Goal: Navigation & Orientation: Find specific page/section

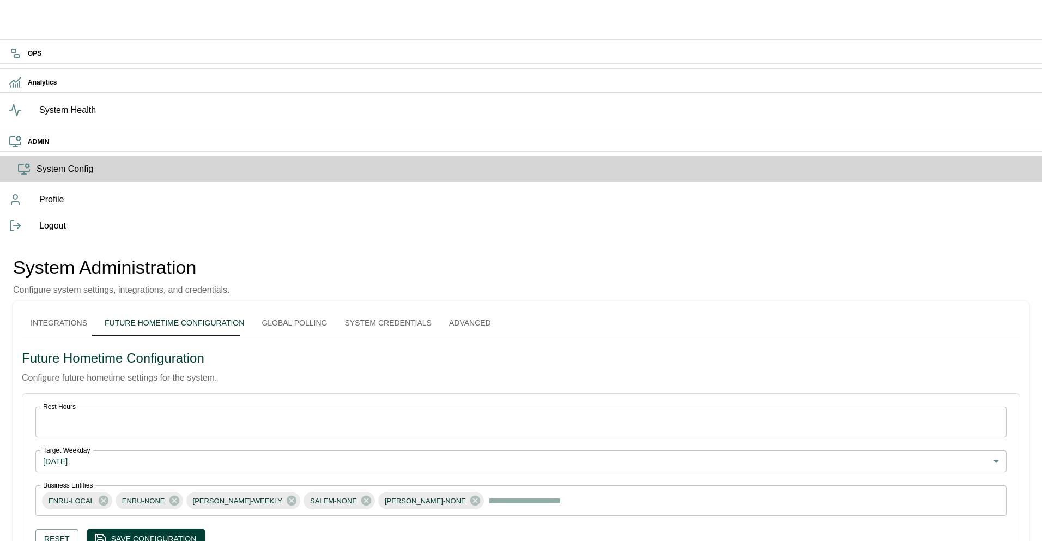
scroll to position [2, 0]
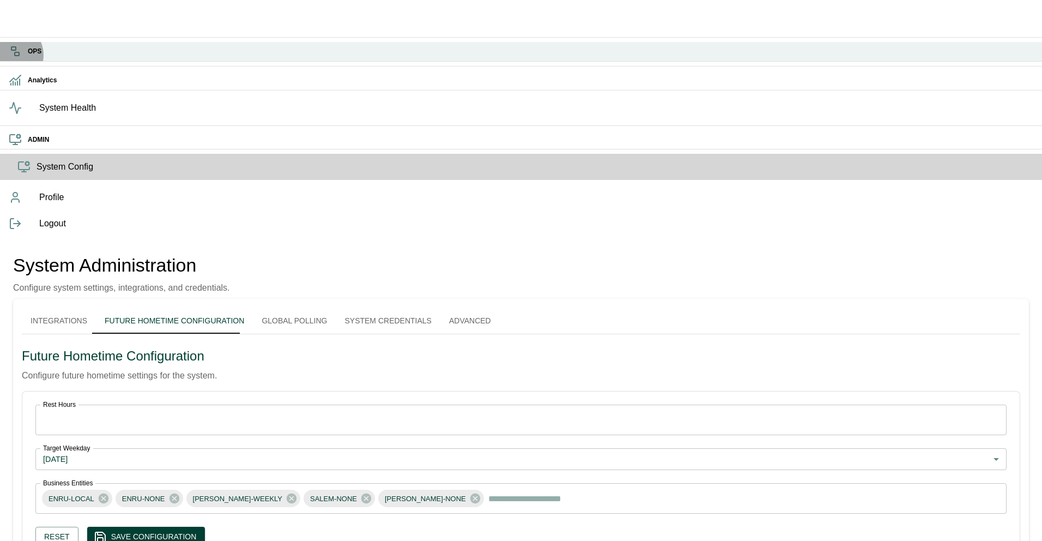
click at [10, 56] on div "OPS" at bounding box center [521, 51] width 1042 height 19
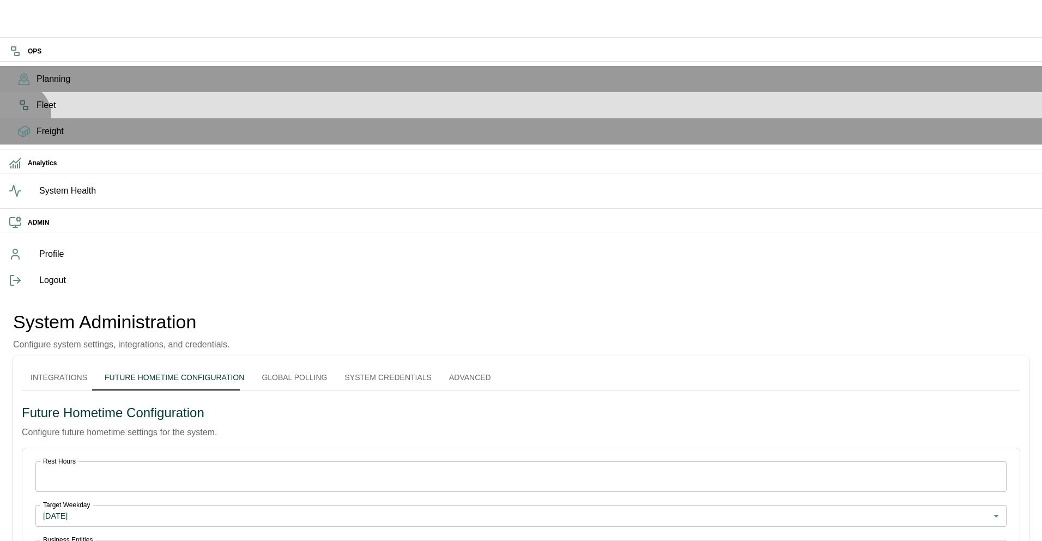
click at [37, 112] on span "Fleet" at bounding box center [535, 105] width 997 height 13
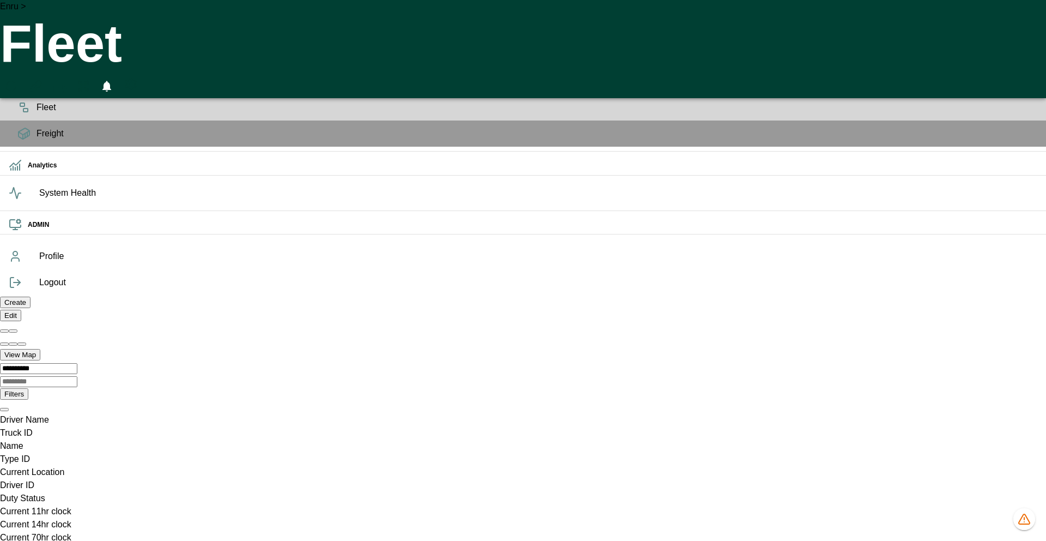
scroll to position [0, 46905]
click at [67, 80] on icon "HomeTime Editor" at bounding box center [59, 87] width 16 height 14
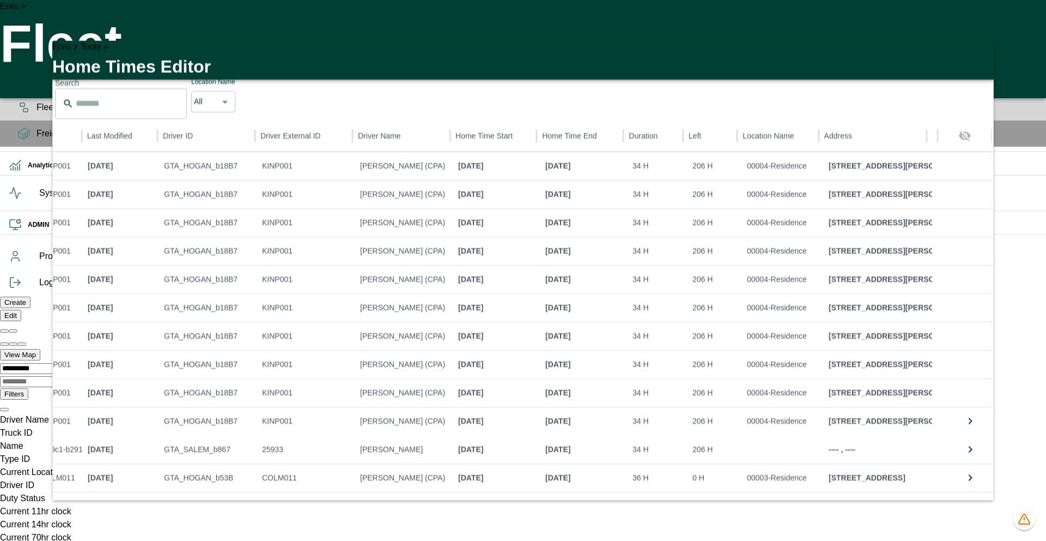
scroll to position [0, 0]
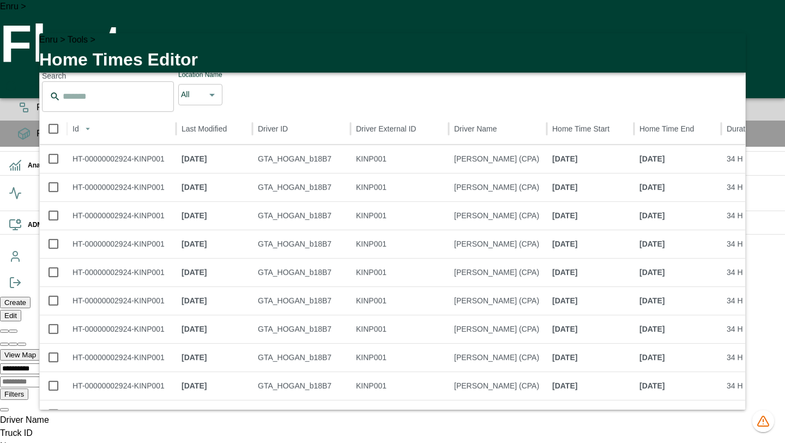
click at [726, 48] on icon "button" at bounding box center [730, 48] width 13 height 13
click at [727, 295] on div "**********" at bounding box center [392, 347] width 785 height 105
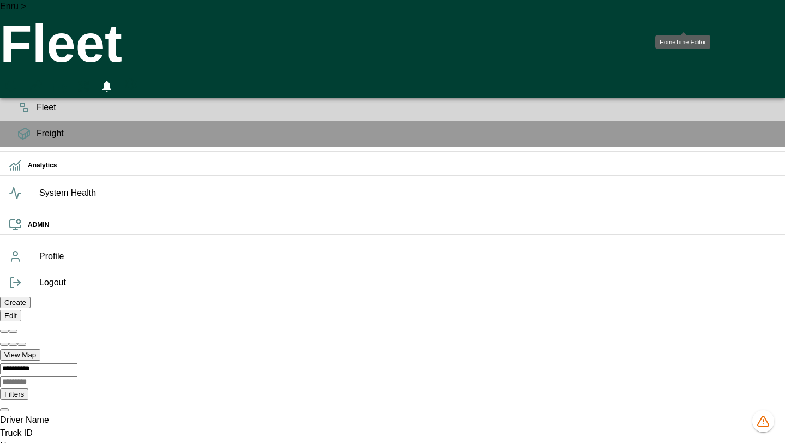
click at [67, 80] on icon "HomeTime Editor" at bounding box center [59, 87] width 16 height 14
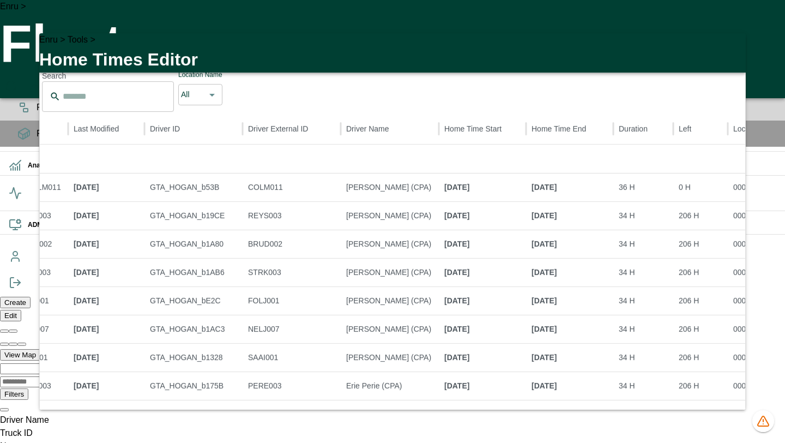
scroll to position [136, 0]
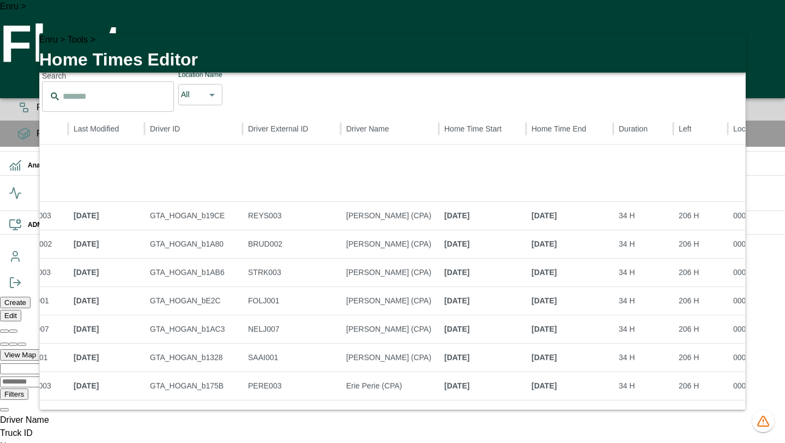
click at [730, 54] on icon "button" at bounding box center [730, 48] width 13 height 13
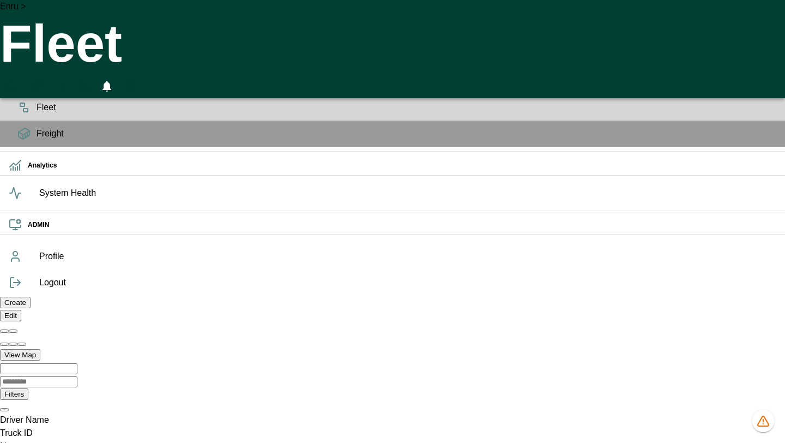
click at [68, 80] on icon "HomeTime Editor" at bounding box center [59, 88] width 17 height 17
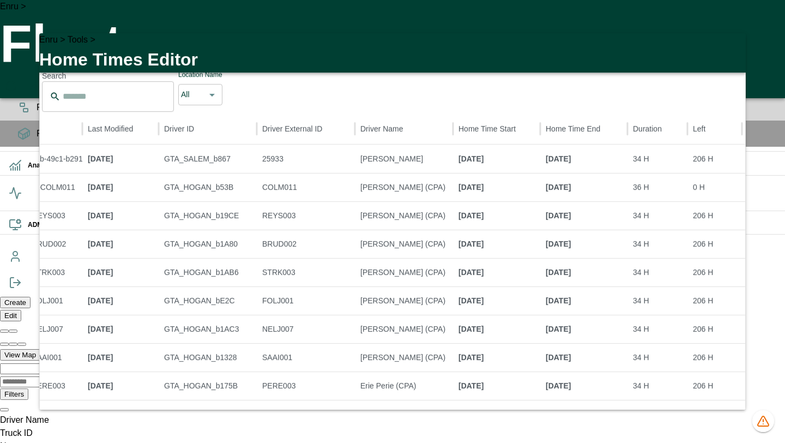
scroll to position [26, 0]
click at [726, 53] on icon "button" at bounding box center [730, 48] width 13 height 13
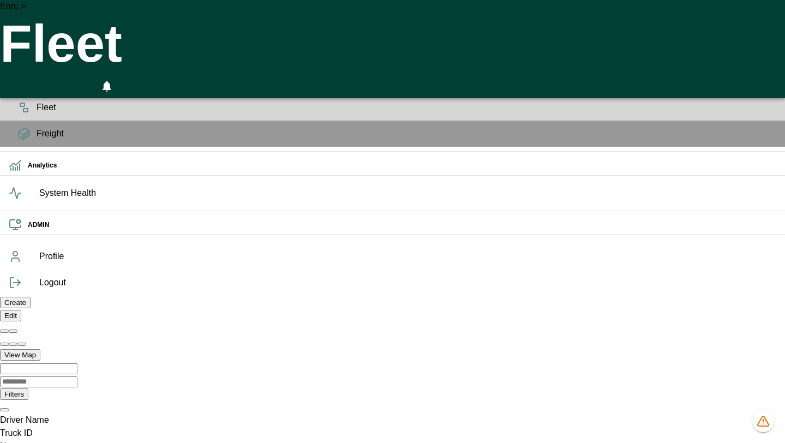
click at [67, 80] on icon "HomeTime Editor" at bounding box center [59, 87] width 16 height 14
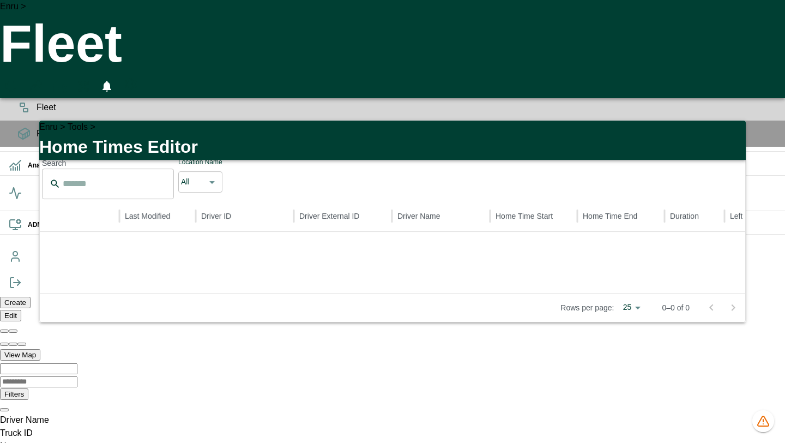
scroll to position [0, 333]
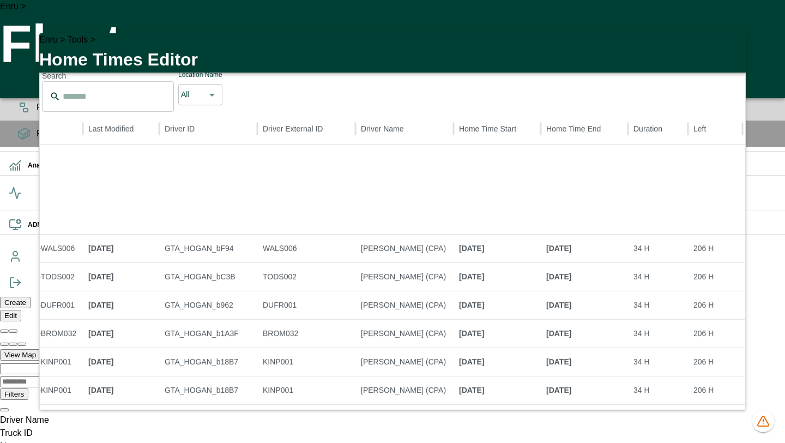
click at [731, 50] on icon "button" at bounding box center [730, 48] width 13 height 13
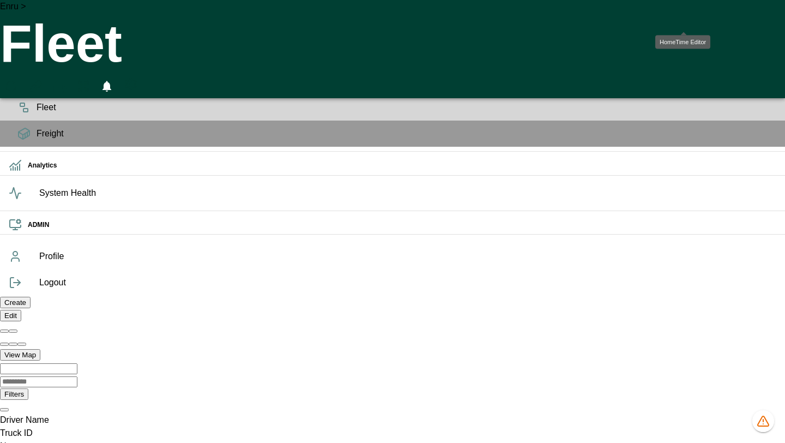
click at [68, 80] on icon "HomeTime Editor" at bounding box center [59, 88] width 17 height 17
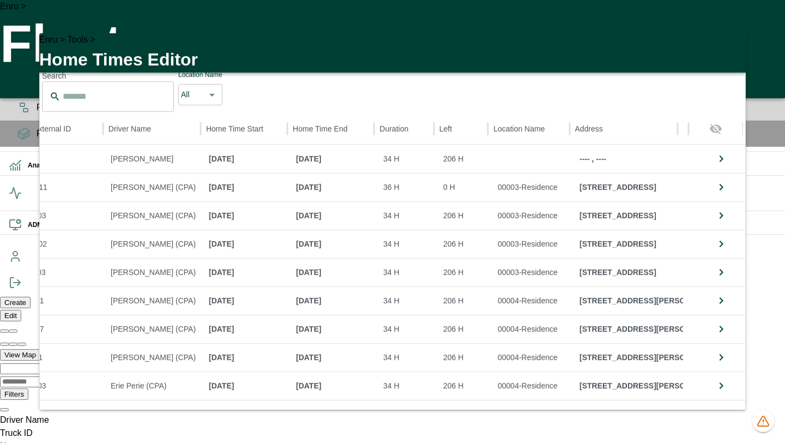
click at [729, 52] on icon "button" at bounding box center [730, 49] width 8 height 8
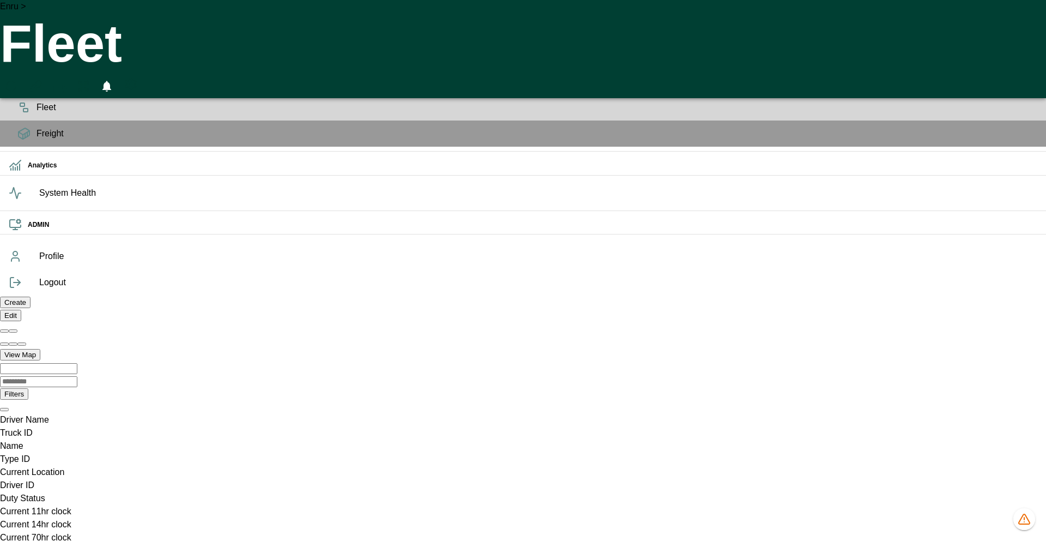
scroll to position [0, 46905]
